Goal: Task Accomplishment & Management: Use online tool/utility

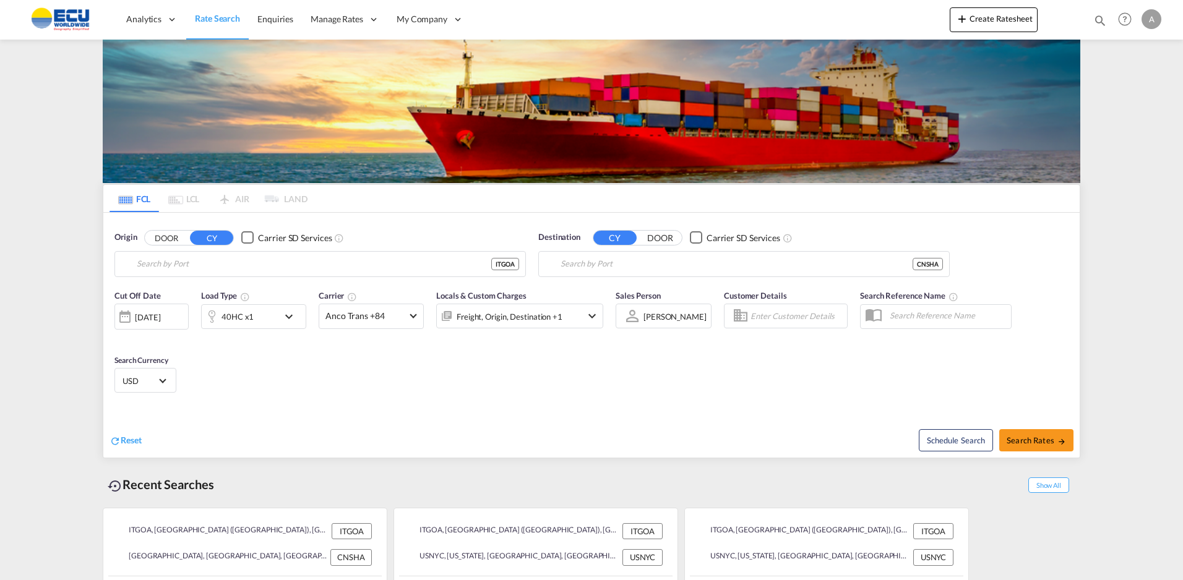
type input "[GEOGRAPHIC_DATA] ([GEOGRAPHIC_DATA]), [GEOGRAPHIC_DATA]"
type input "[GEOGRAPHIC_DATA], [GEOGRAPHIC_DATA]"
click at [992, 21] on button "Create Ratesheet" at bounding box center [994, 19] width 88 height 25
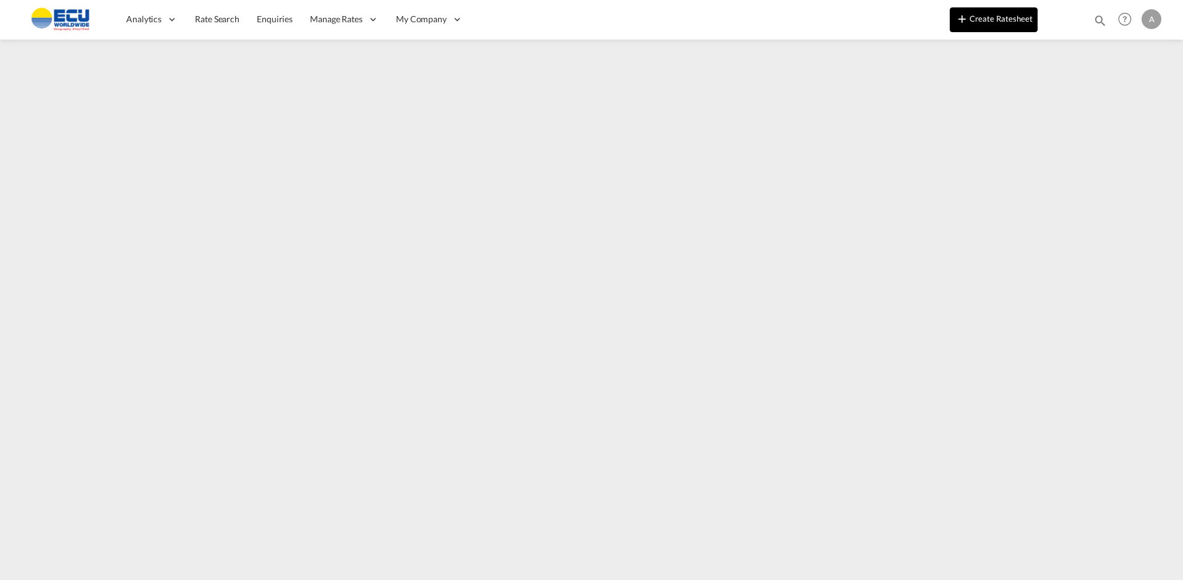
click at [1008, 17] on button "Create Ratesheet" at bounding box center [994, 19] width 88 height 25
